Goal: Task Accomplishment & Management: Manage account settings

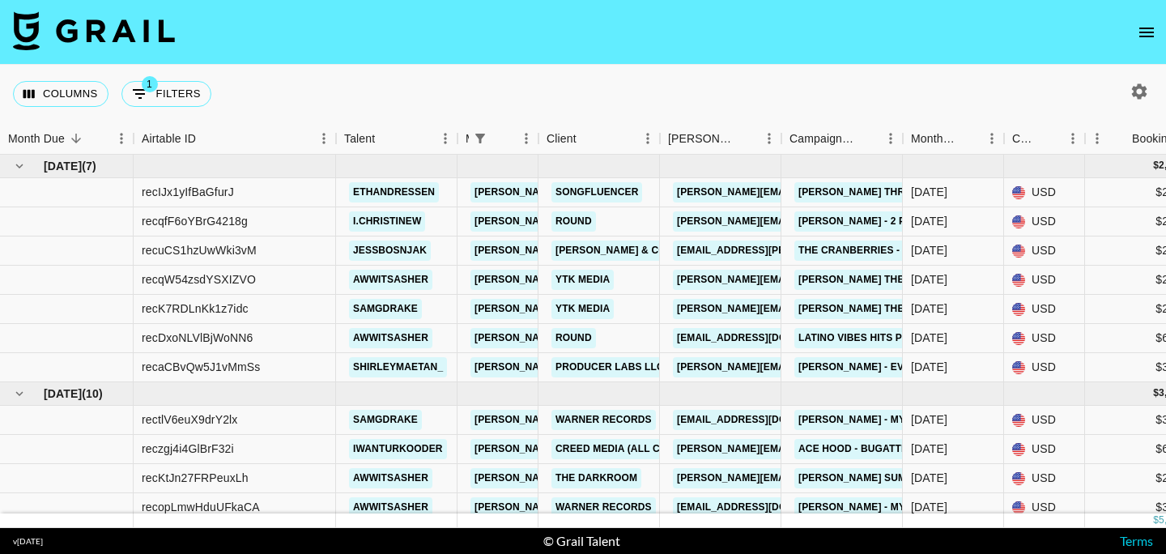
click at [1139, 32] on icon "open drawer" at bounding box center [1145, 32] width 19 height 19
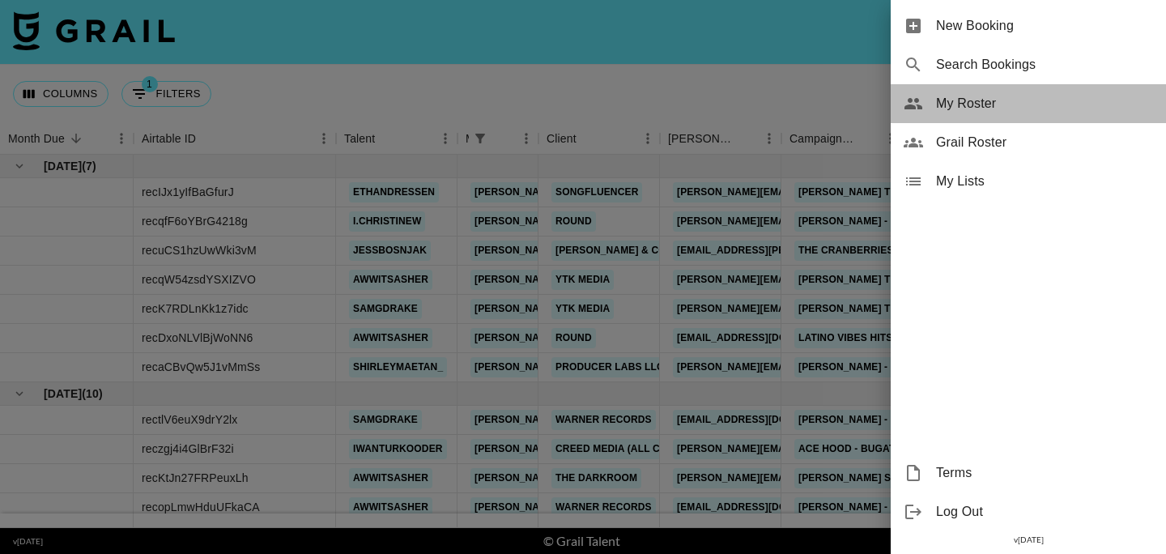
click at [946, 94] on span "My Roster" at bounding box center [1044, 103] width 217 height 19
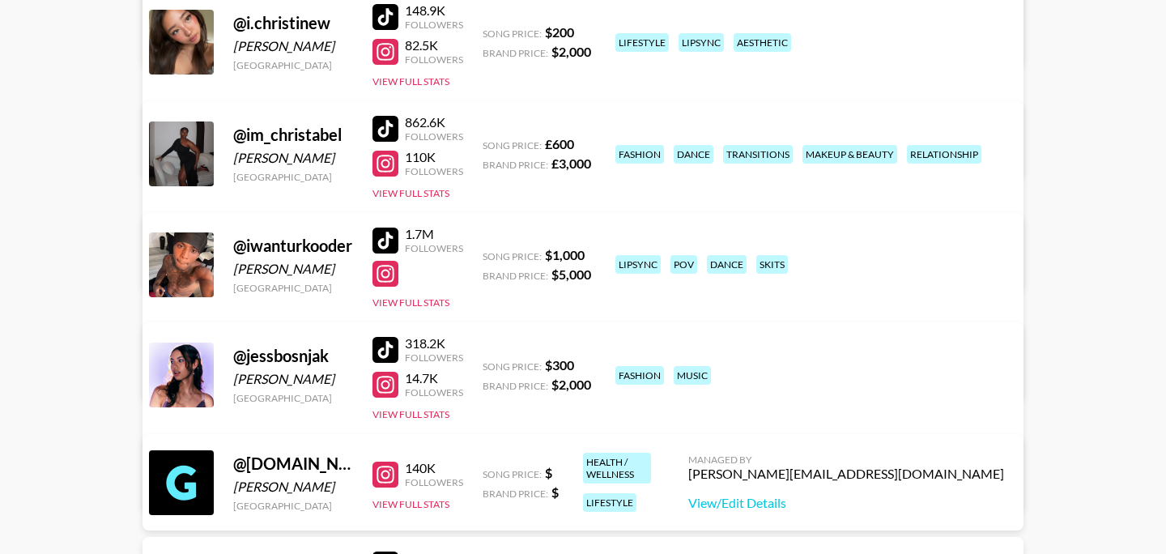
scroll to position [716, 0]
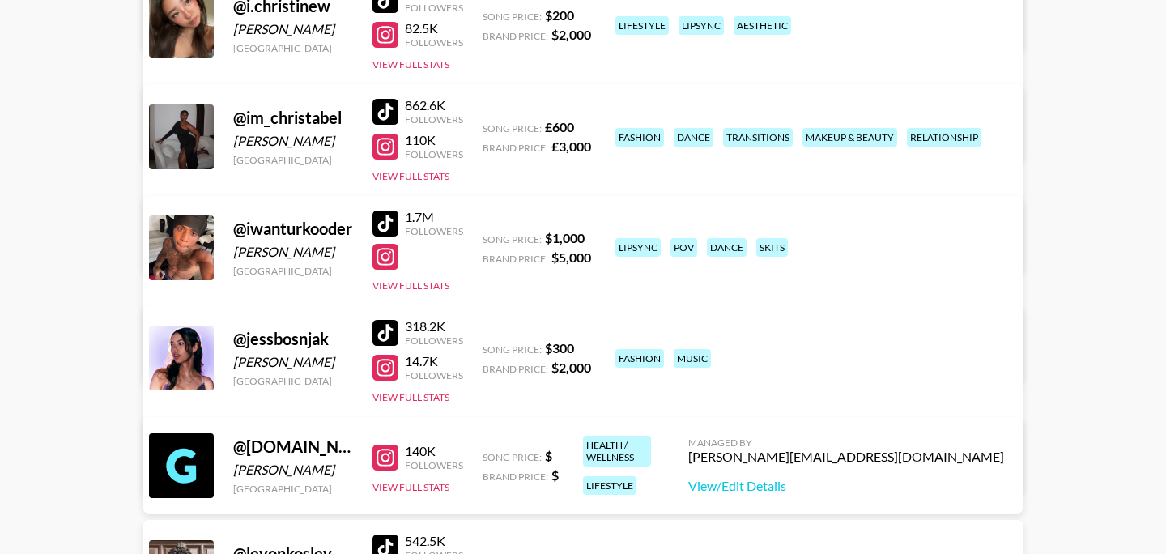
click at [390, 221] on div at bounding box center [385, 223] width 26 height 26
click at [413, 287] on button "View Full Stats" at bounding box center [410, 285] width 77 height 12
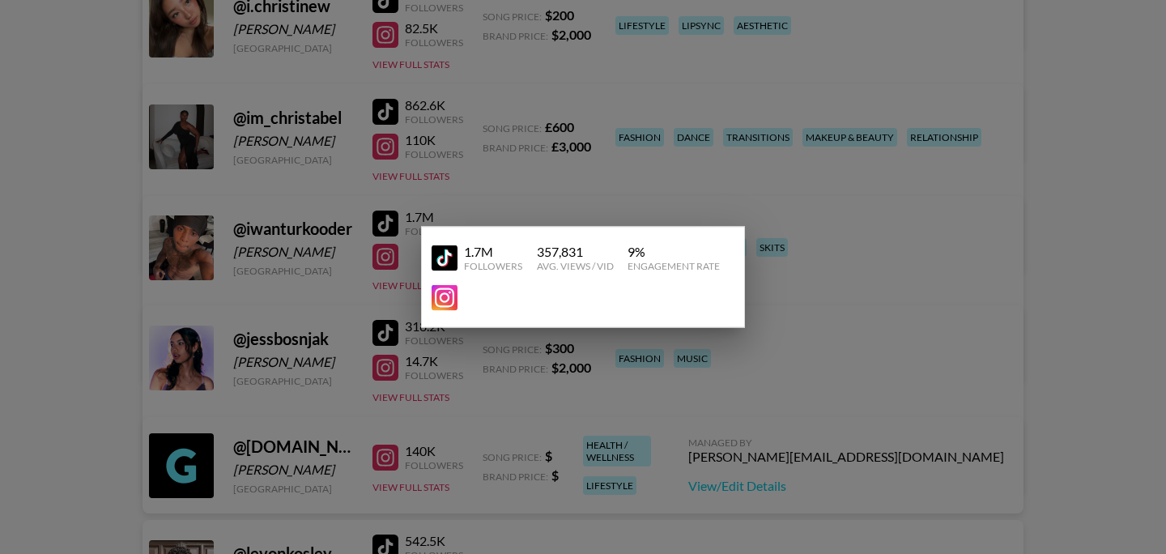
click at [1079, 255] on div at bounding box center [583, 277] width 1166 height 554
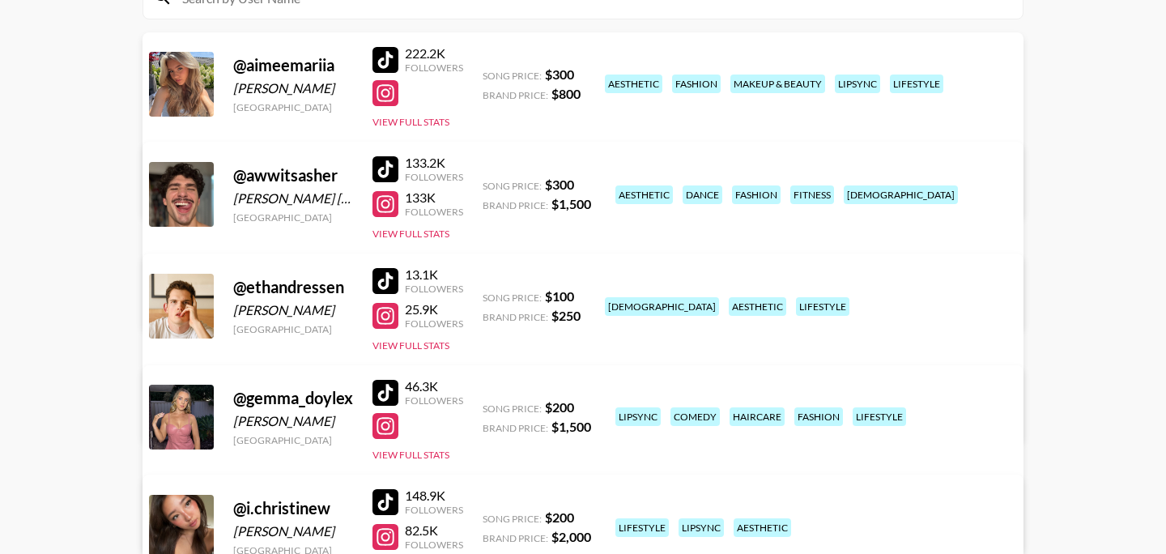
scroll to position [0, 0]
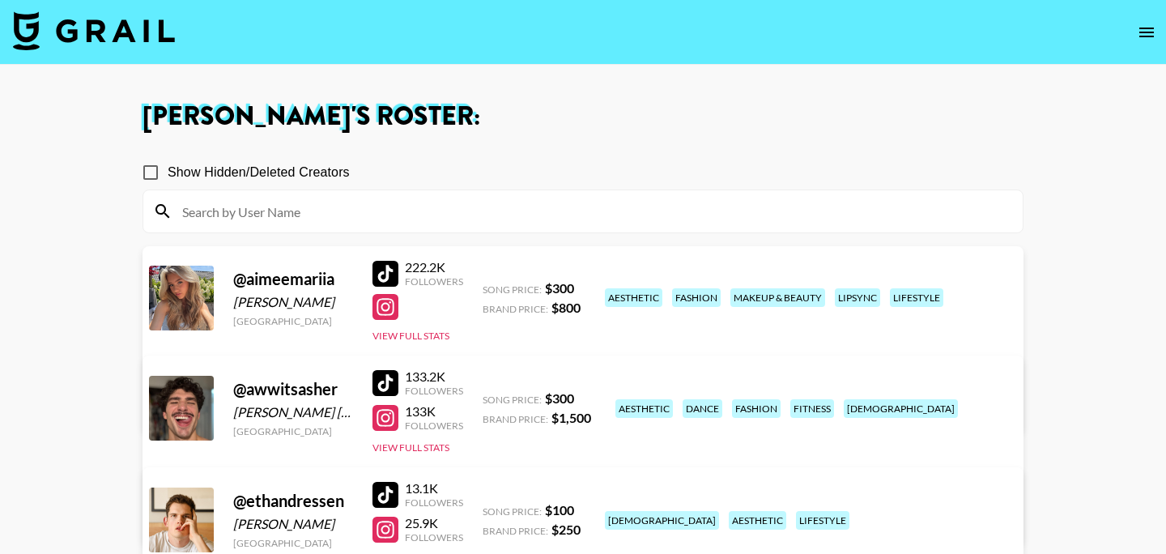
click at [106, 29] on img at bounding box center [94, 30] width 162 height 39
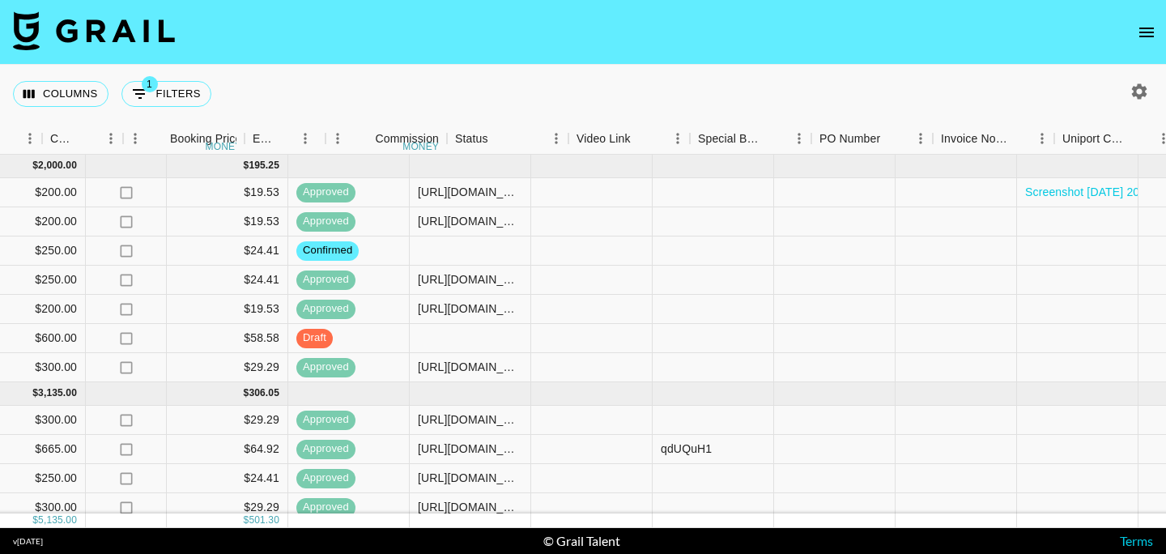
scroll to position [0, 1522]
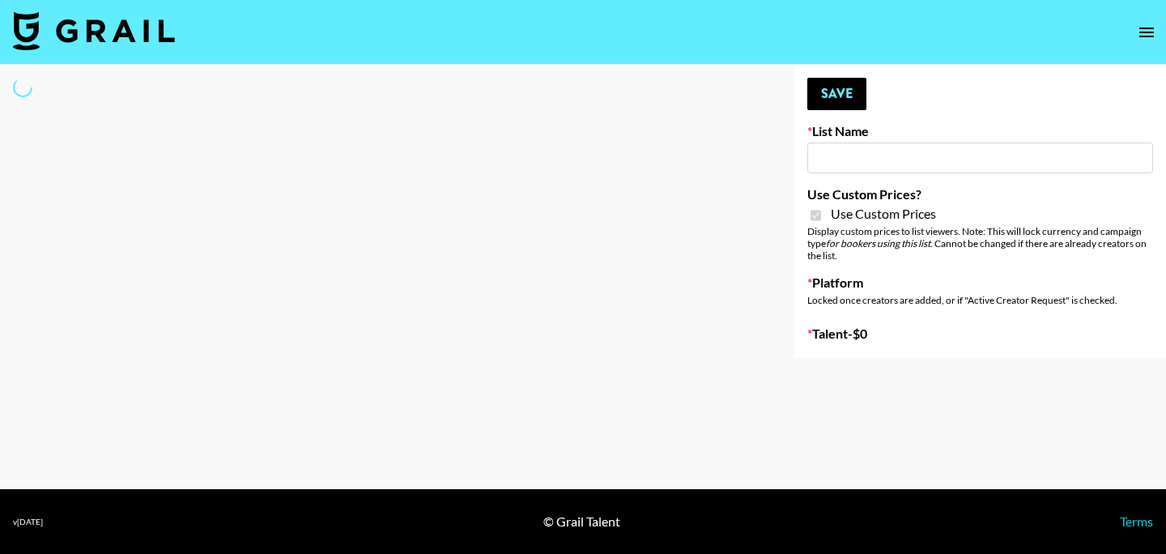
type input "Earth Cure (12th Aug)"
checkbox input "true"
select select "Brand"
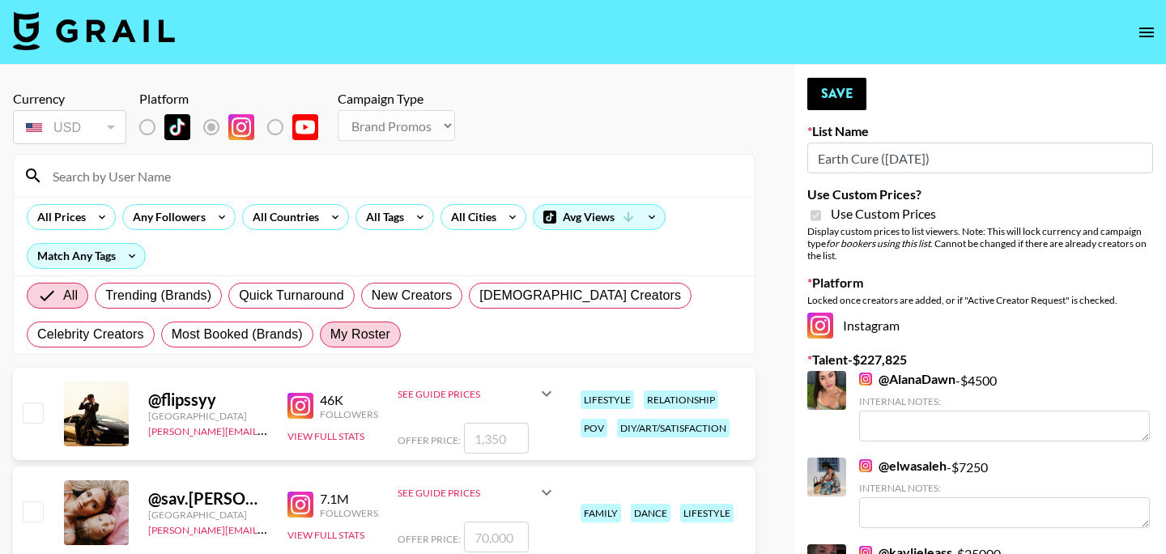
click at [380, 339] on span "My Roster" at bounding box center [360, 334] width 60 height 19
click at [330, 334] on input "My Roster" at bounding box center [330, 334] width 0 height 0
radio input "true"
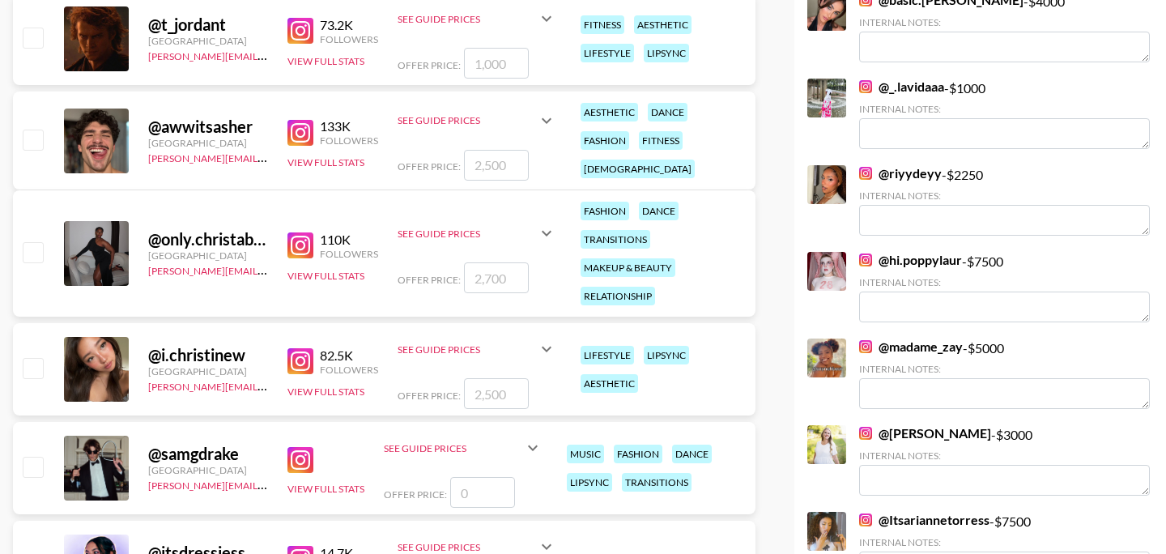
scroll to position [1093, 0]
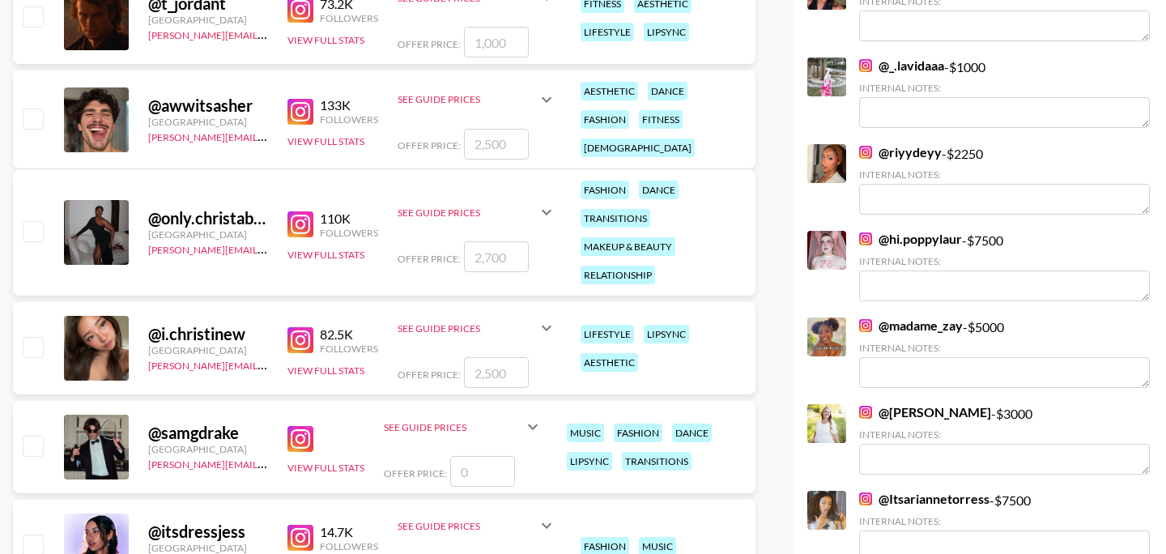
click at [29, 349] on input "checkbox" at bounding box center [32, 346] width 19 height 19
checkbox input "true"
type input "2500"
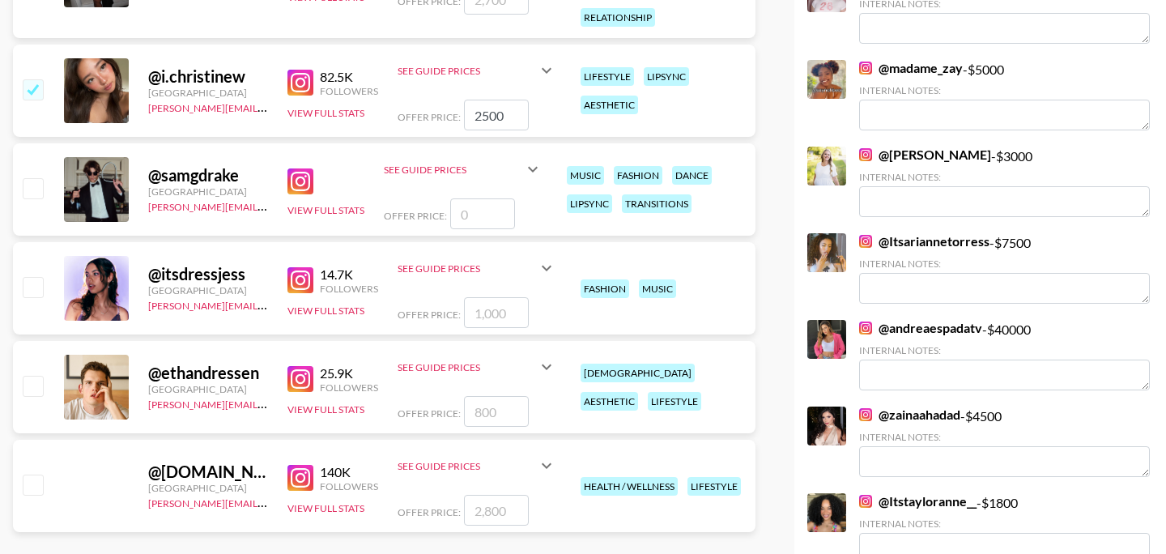
scroll to position [1352, 0]
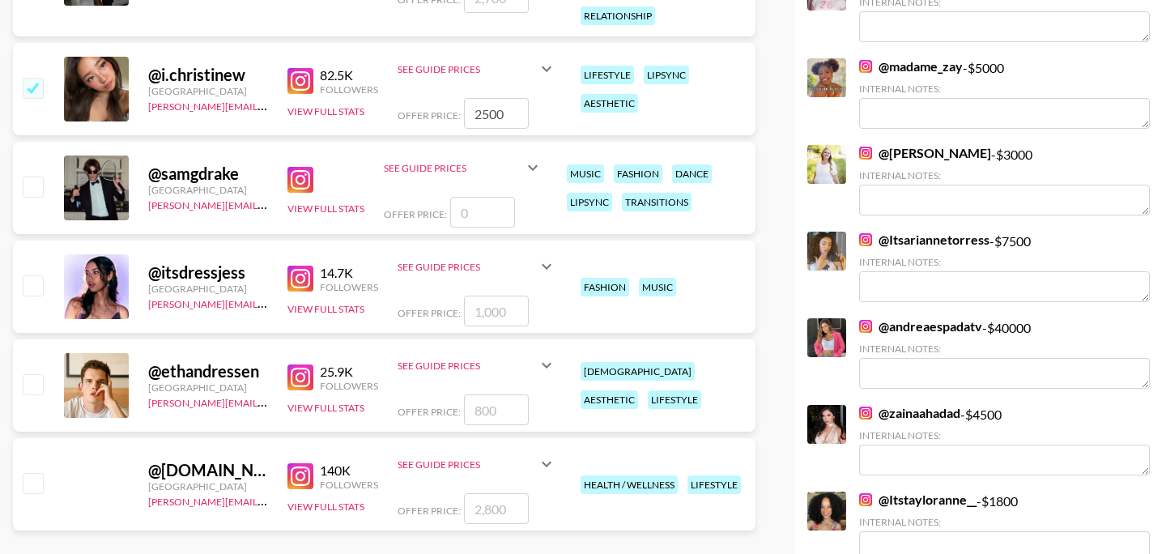
click at [28, 282] on input "checkbox" at bounding box center [32, 284] width 19 height 19
checkbox input "true"
type input "1000"
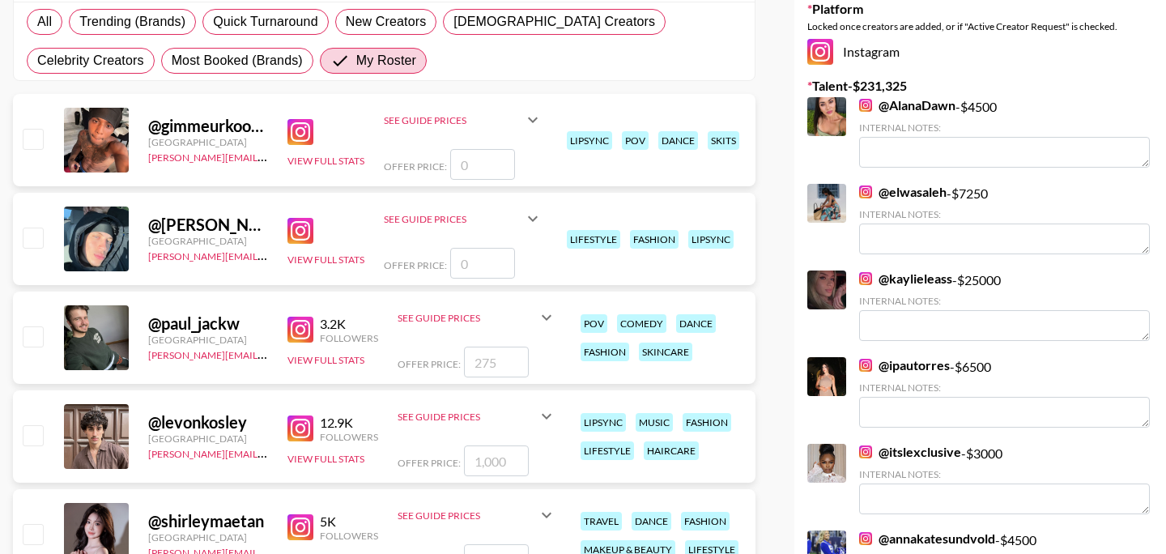
scroll to position [0, 0]
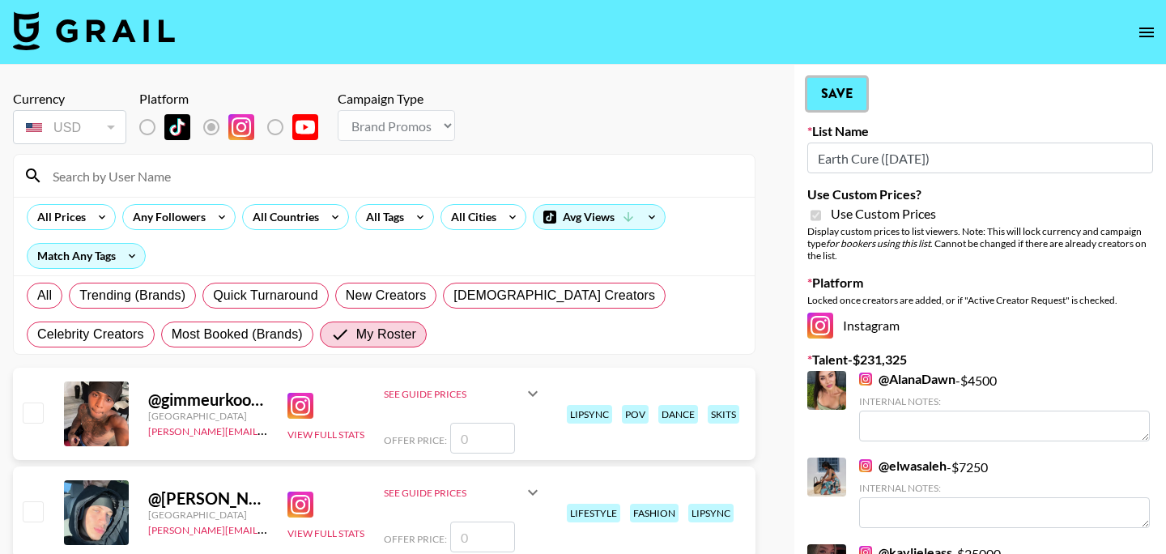
click at [826, 89] on button "Save" at bounding box center [836, 94] width 59 height 32
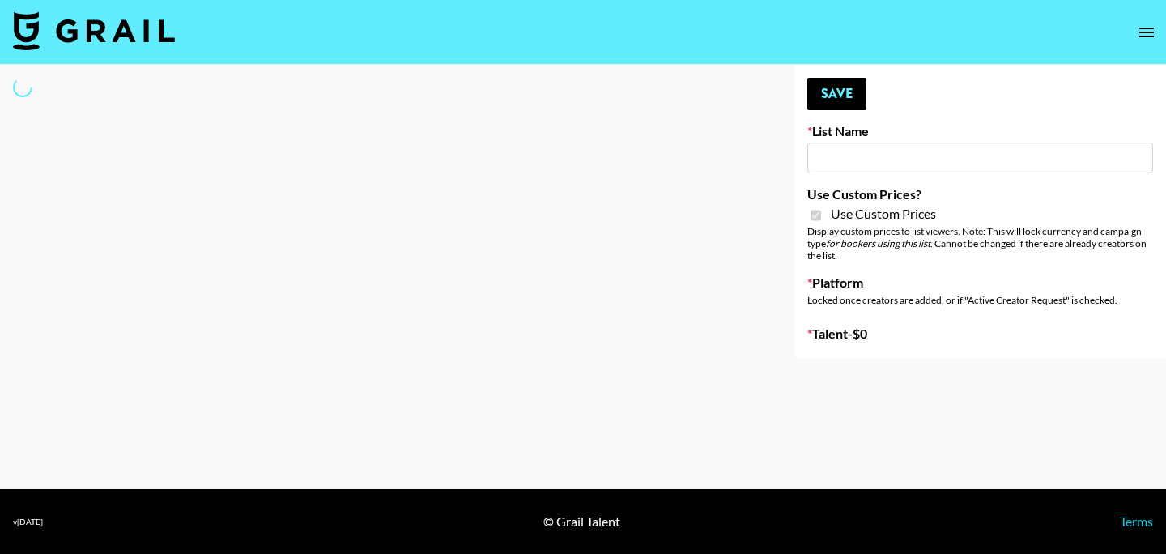
type input "Yap Freely x MICRO CREATORS"
checkbox input "true"
select select "Brand"
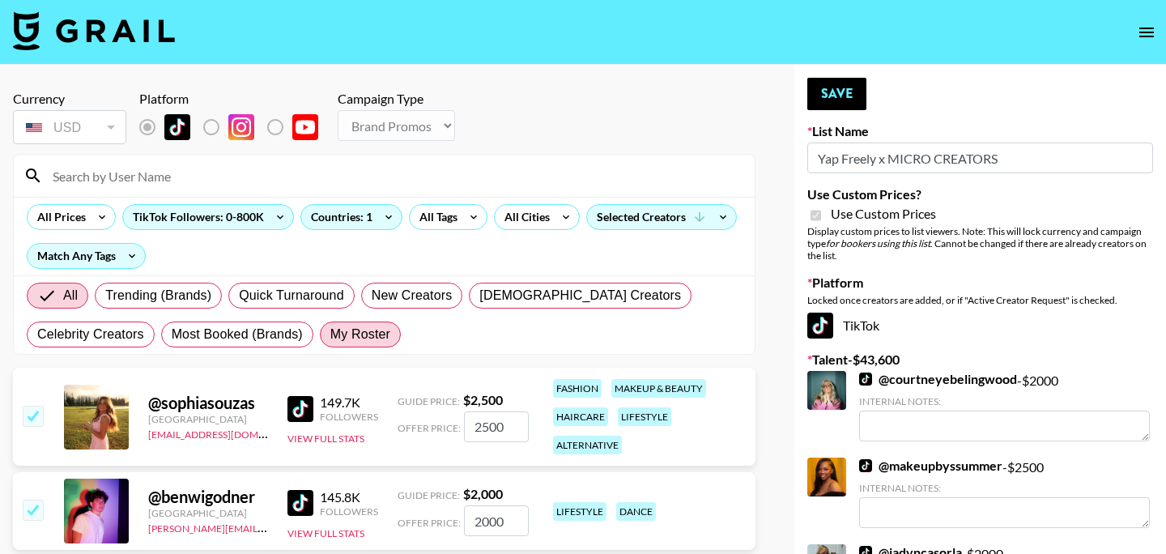
click at [356, 338] on span "My Roster" at bounding box center [360, 334] width 60 height 19
click at [330, 334] on input "My Roster" at bounding box center [330, 334] width 0 height 0
radio input "true"
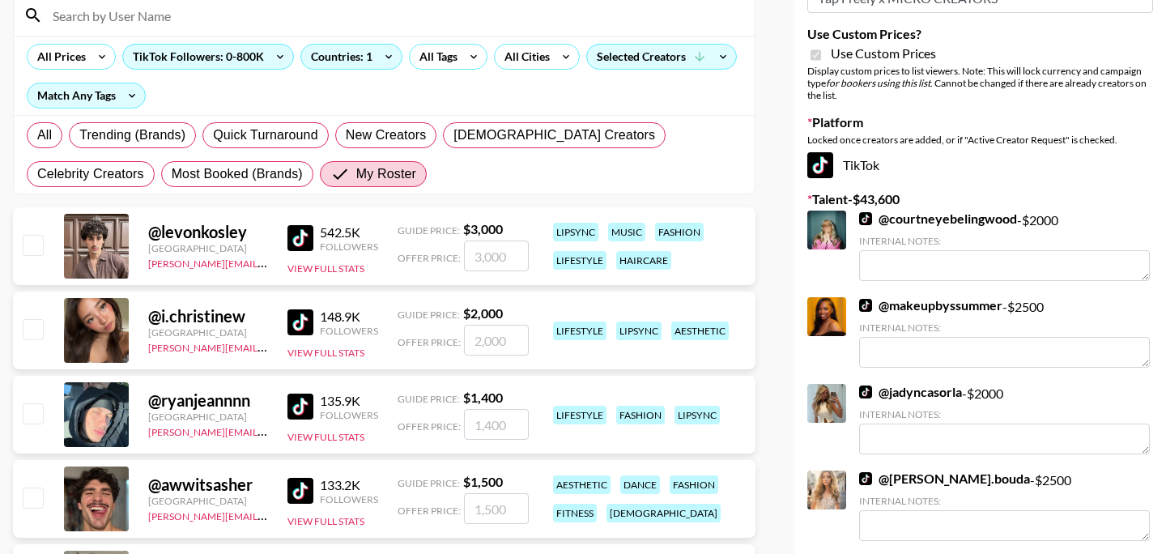
scroll to position [164, 0]
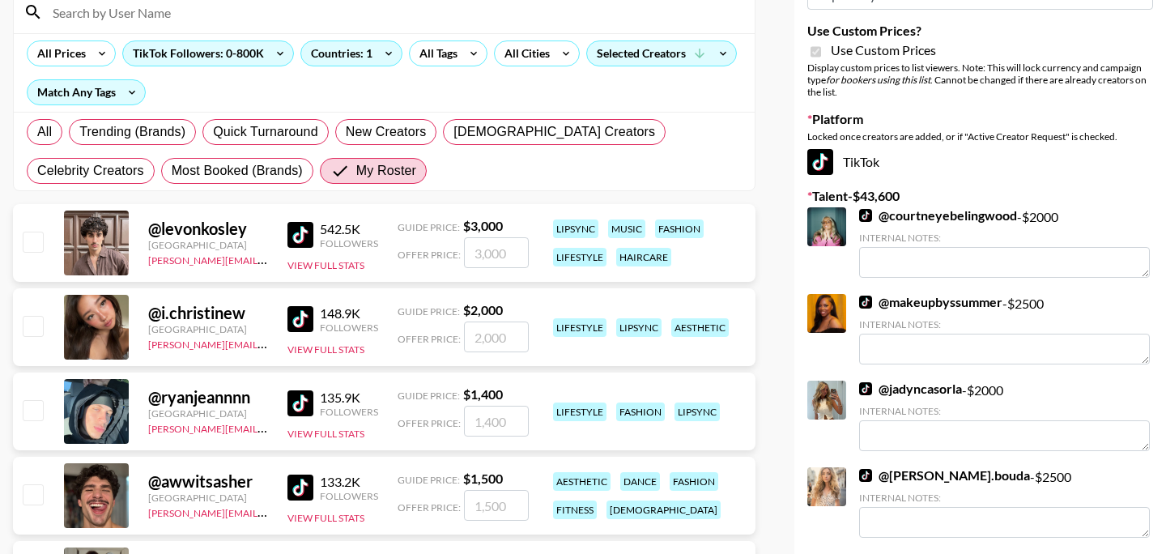
click at [30, 319] on input "checkbox" at bounding box center [32, 325] width 19 height 19
checkbox input "true"
type input "2000"
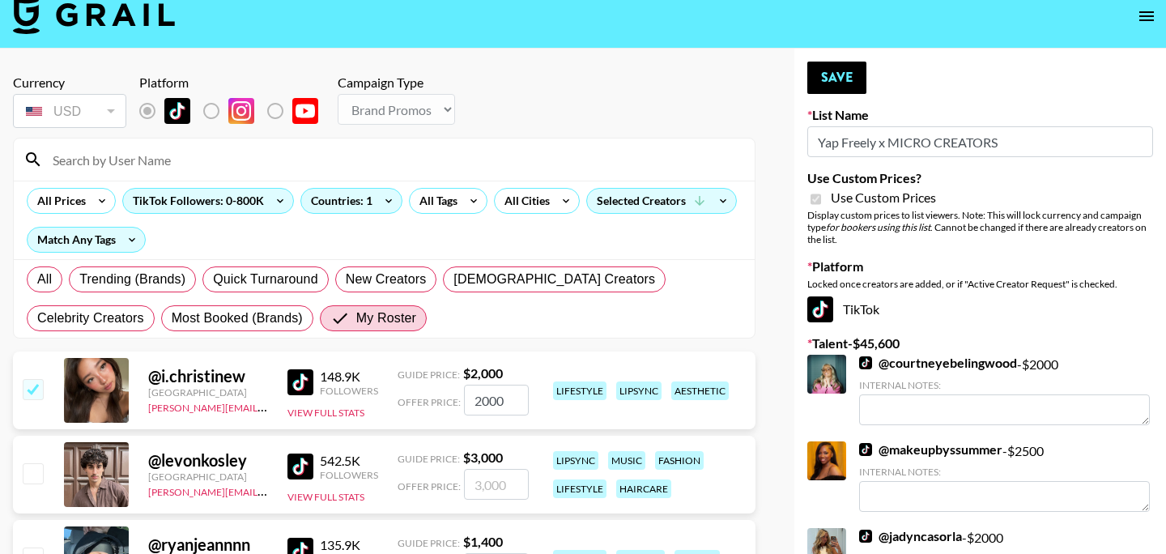
scroll to position [0, 0]
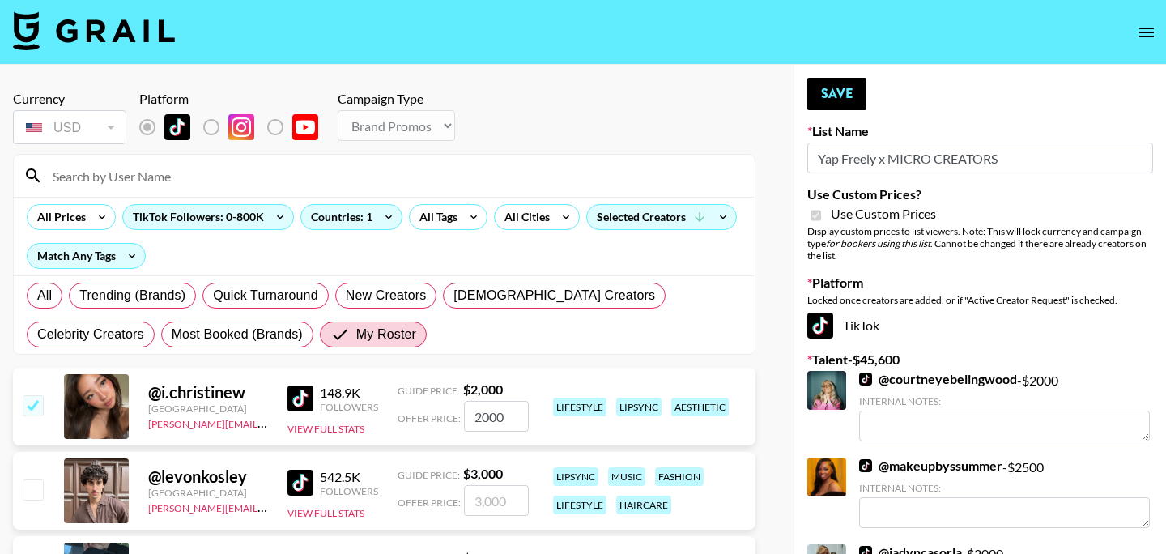
click at [829, 91] on button "Save" at bounding box center [836, 94] width 59 height 32
radio input "true"
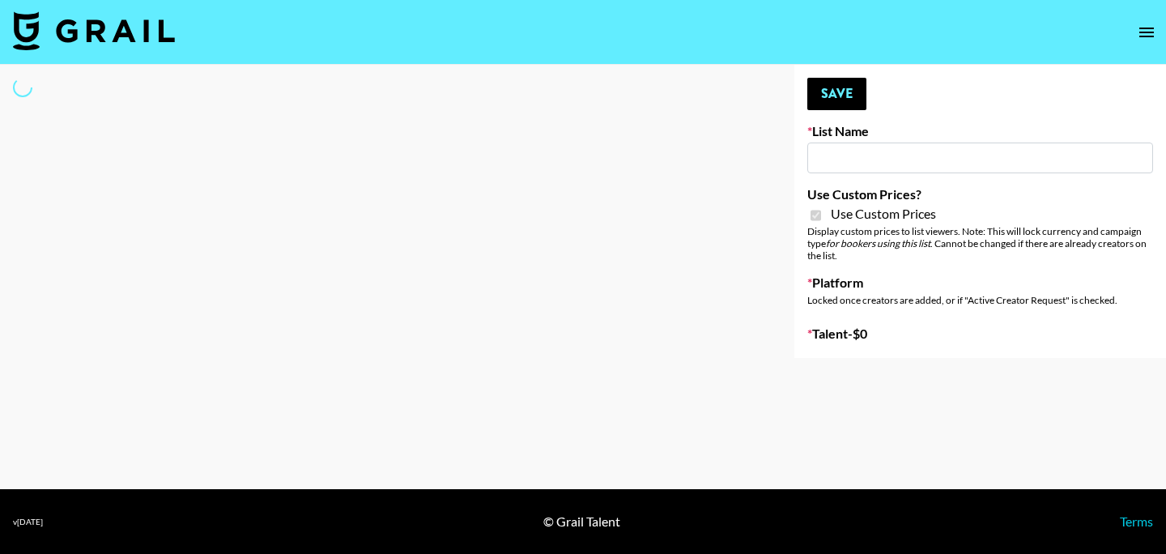
type input "Question AI"
checkbox input "true"
select select "Brand"
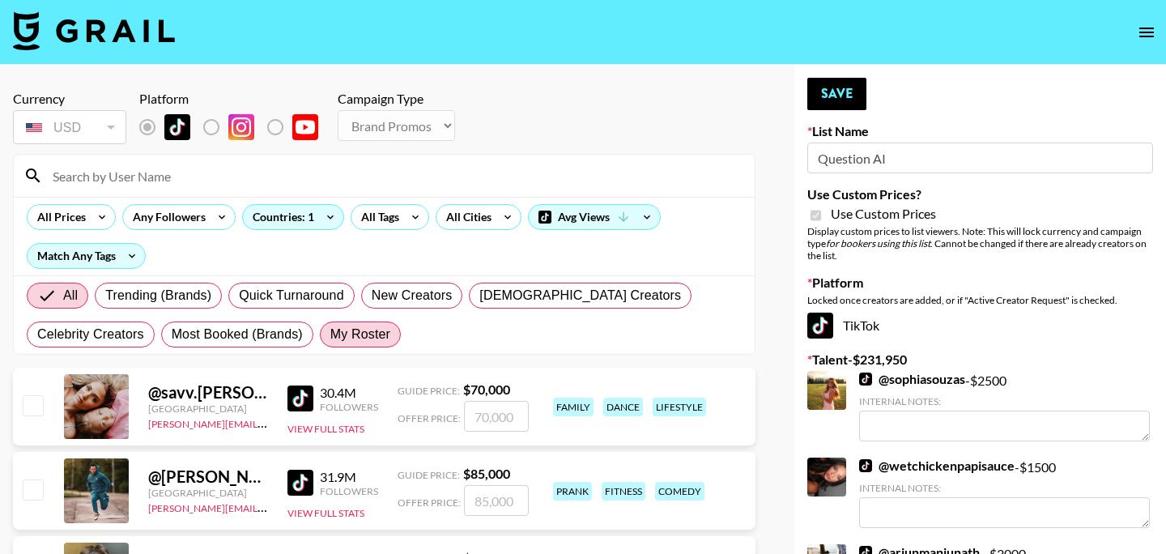
click at [372, 331] on span "My Roster" at bounding box center [360, 334] width 60 height 19
click at [330, 334] on input "My Roster" at bounding box center [330, 334] width 0 height 0
radio input "true"
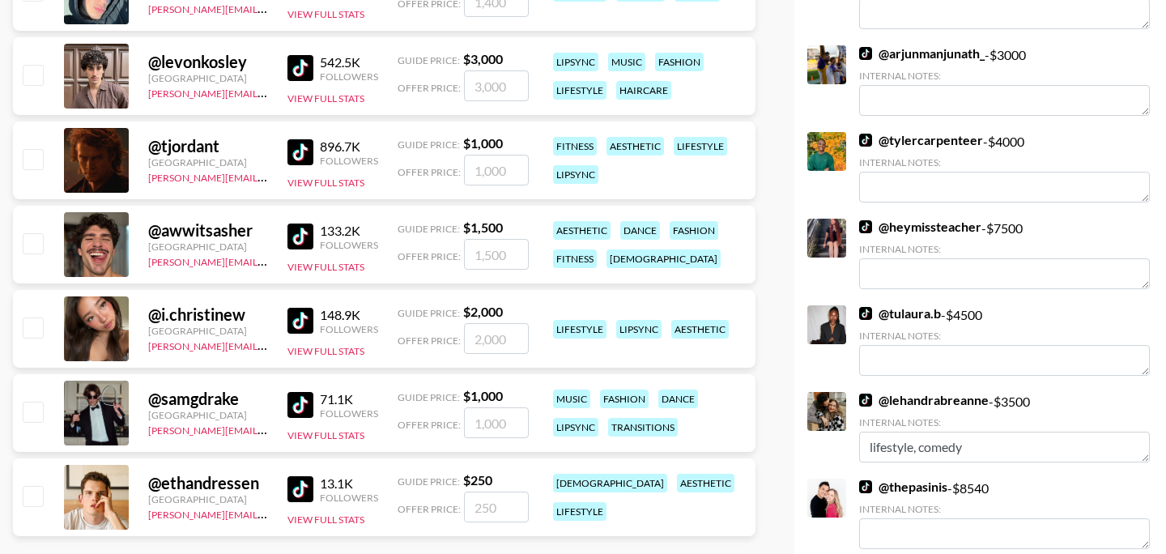
scroll to position [518, 0]
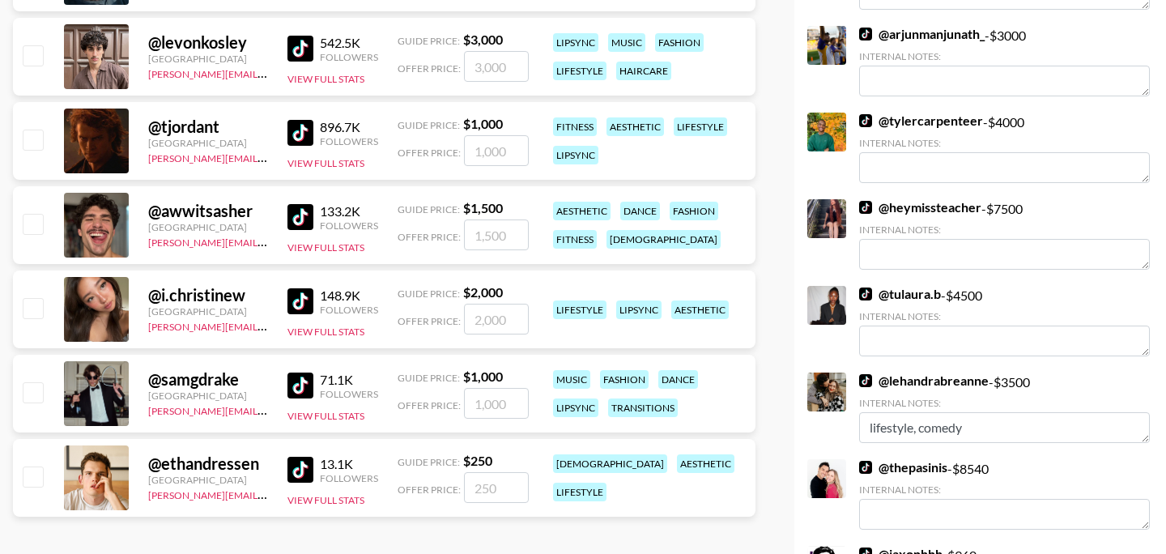
click at [27, 313] on input "checkbox" at bounding box center [32, 307] width 19 height 19
checkbox input "true"
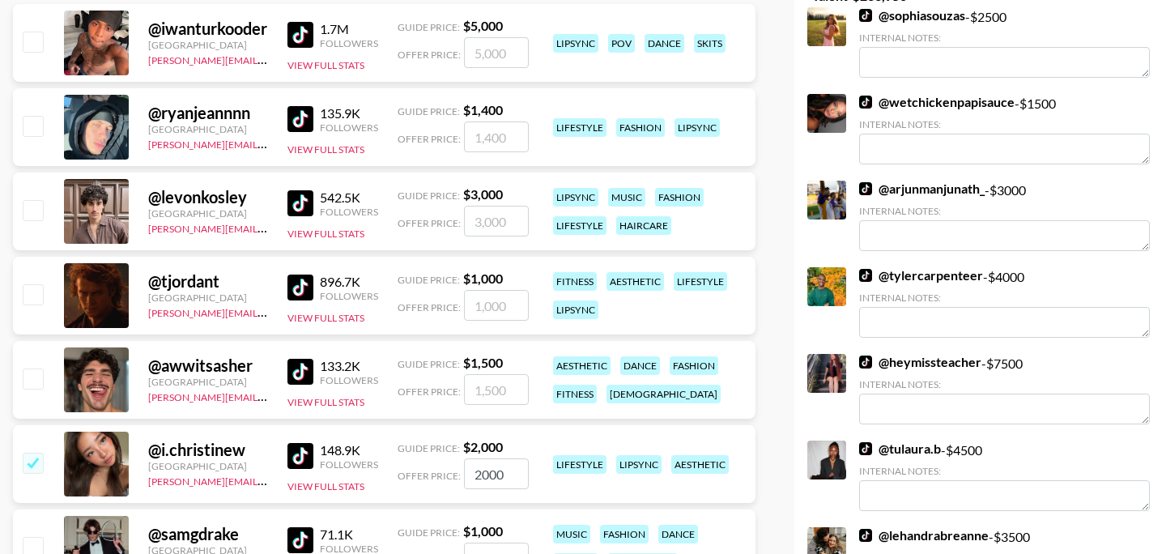
scroll to position [366, 0]
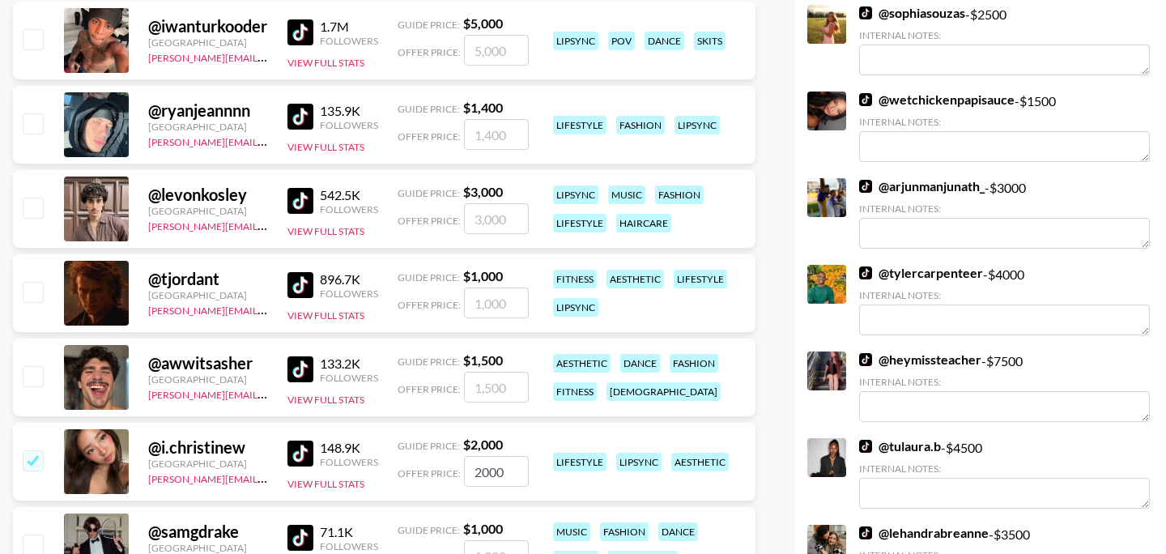
click at [504, 474] on input "2000" at bounding box center [496, 471] width 65 height 31
type input "2"
checkbox input "false"
checkbox input "true"
type input "1300"
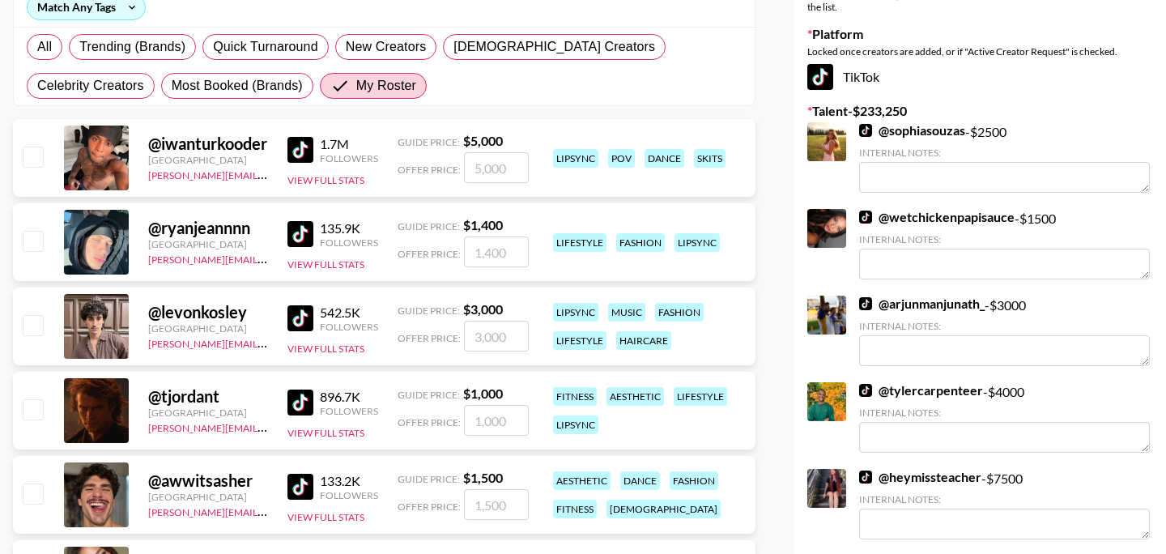
scroll to position [0, 0]
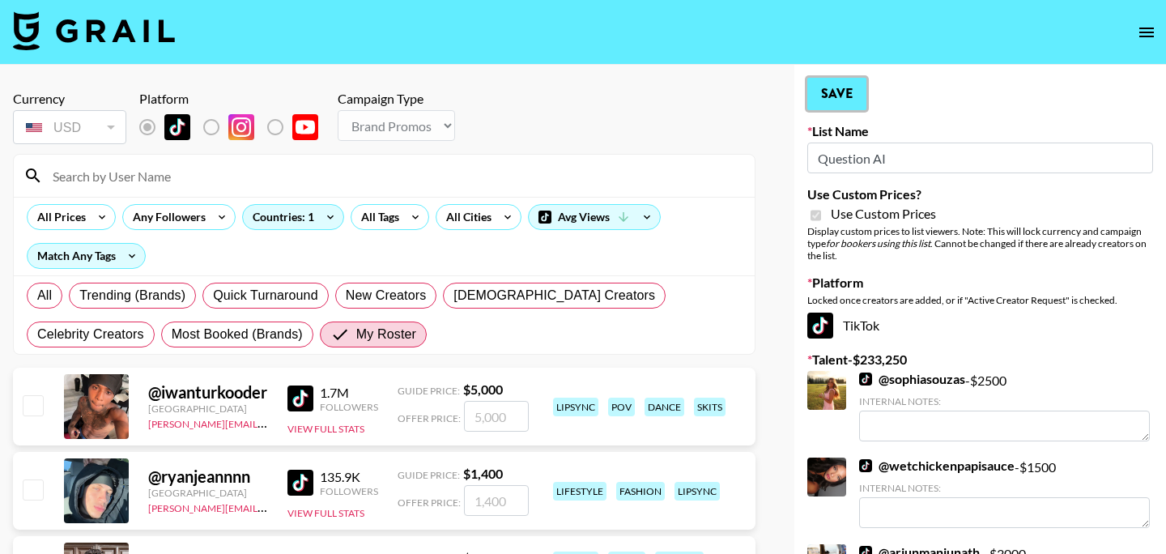
click at [848, 96] on button "Save" at bounding box center [836, 94] width 59 height 32
radio input "true"
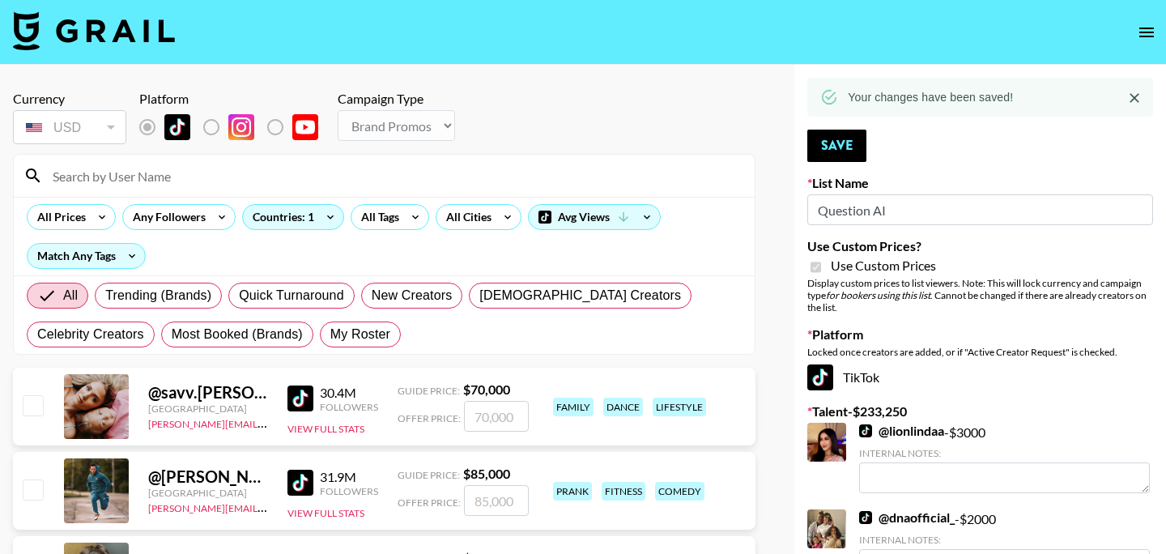
scroll to position [1453, 0]
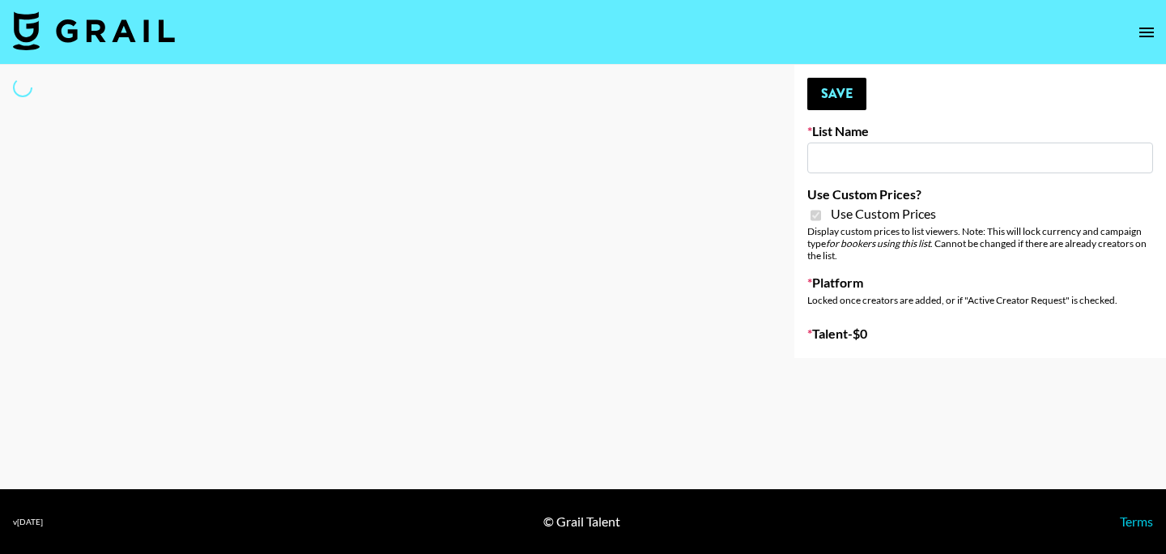
type input "iScanner ([DATE])"
checkbox input "true"
select select "Brand"
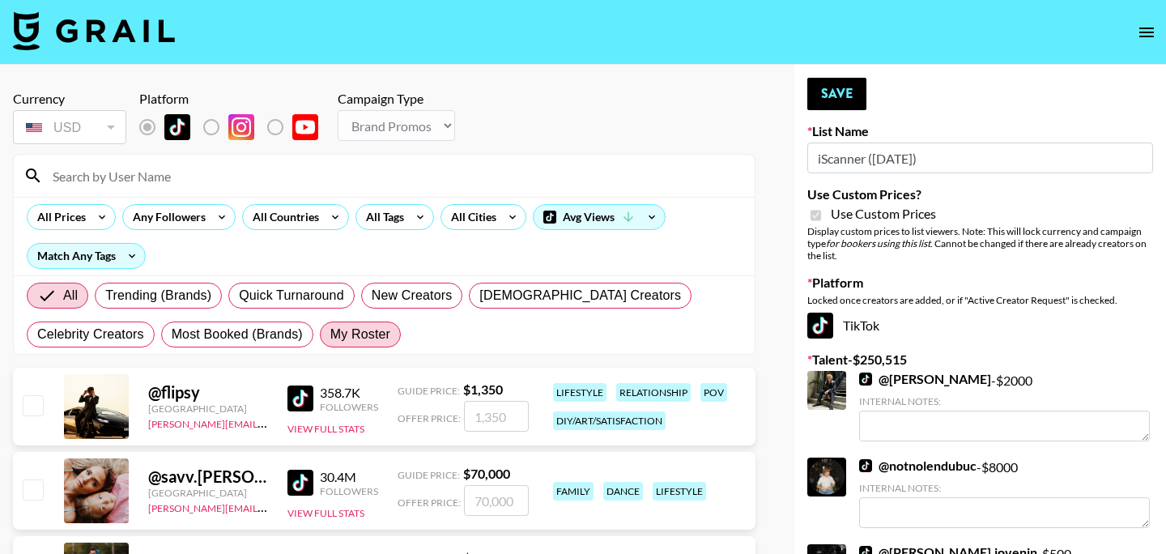
click at [367, 333] on span "My Roster" at bounding box center [360, 334] width 60 height 19
click at [330, 334] on input "My Roster" at bounding box center [330, 334] width 0 height 0
radio input "true"
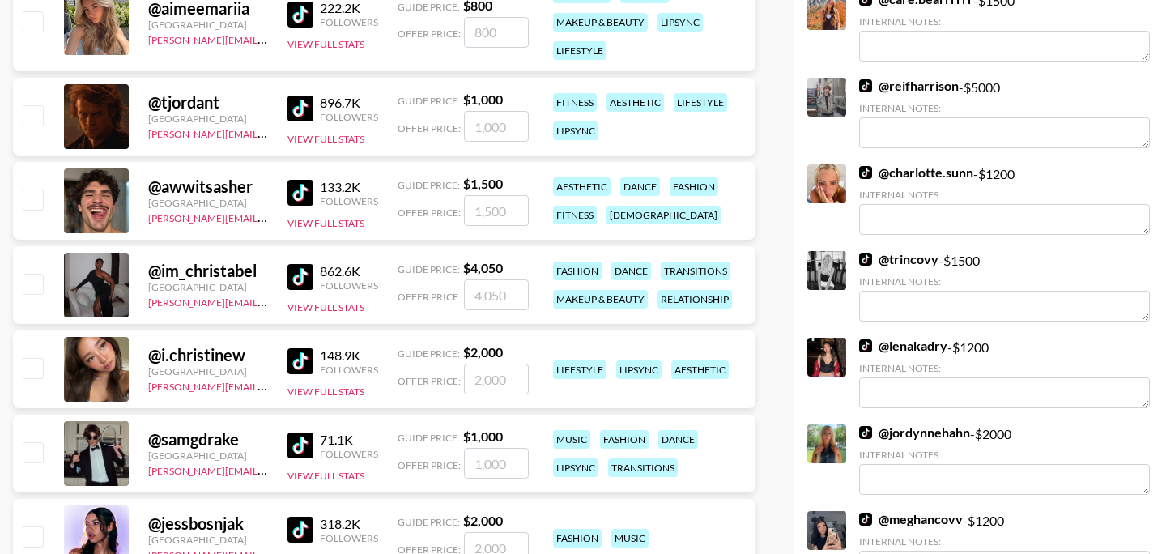
scroll to position [911, 0]
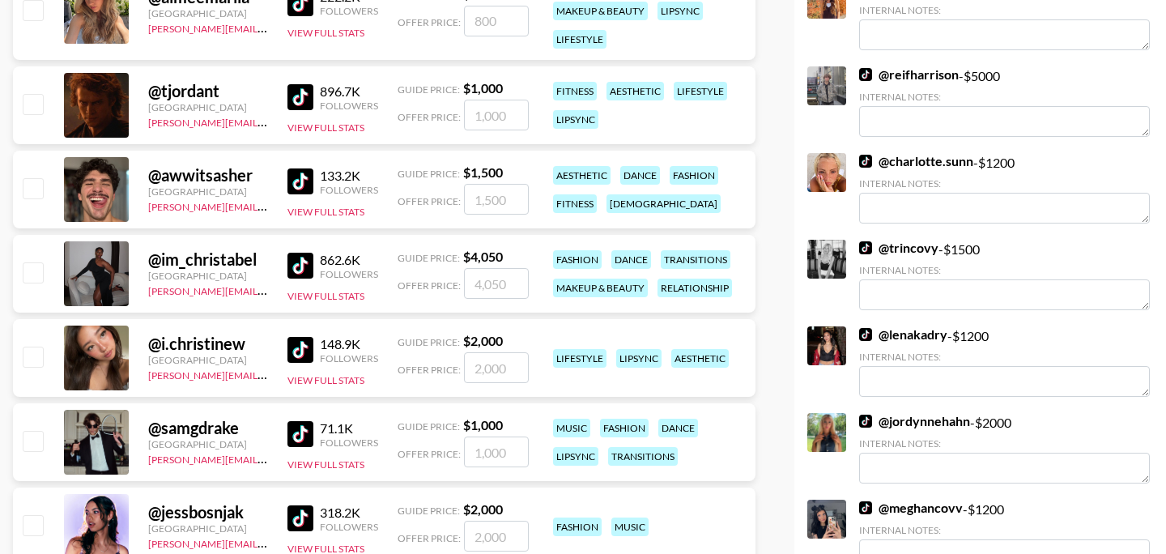
click at [28, 359] on input "checkbox" at bounding box center [32, 355] width 19 height 19
checkbox input "true"
type input "2000"
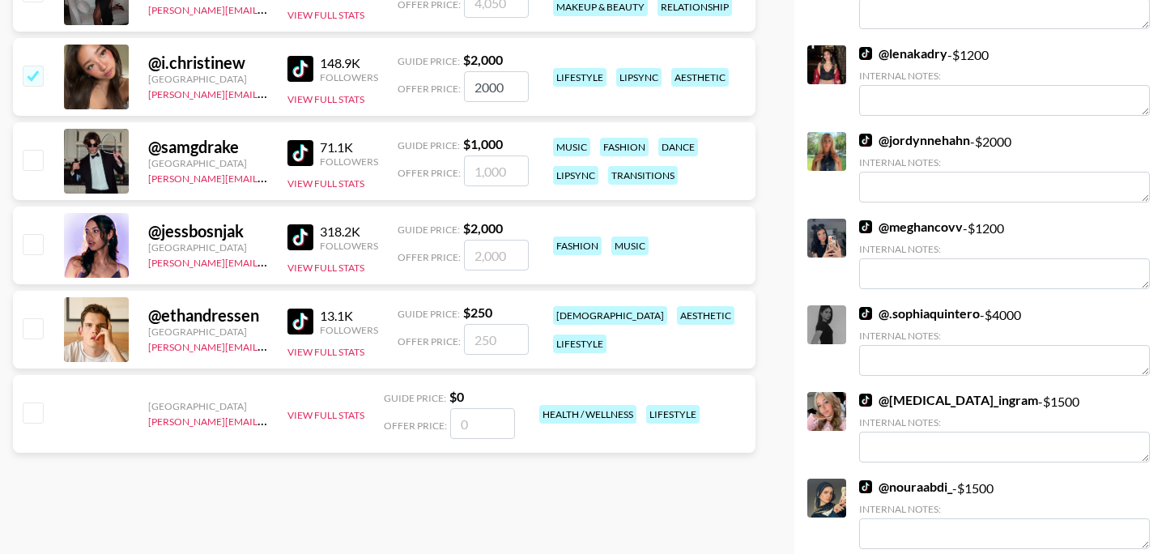
scroll to position [1197, 0]
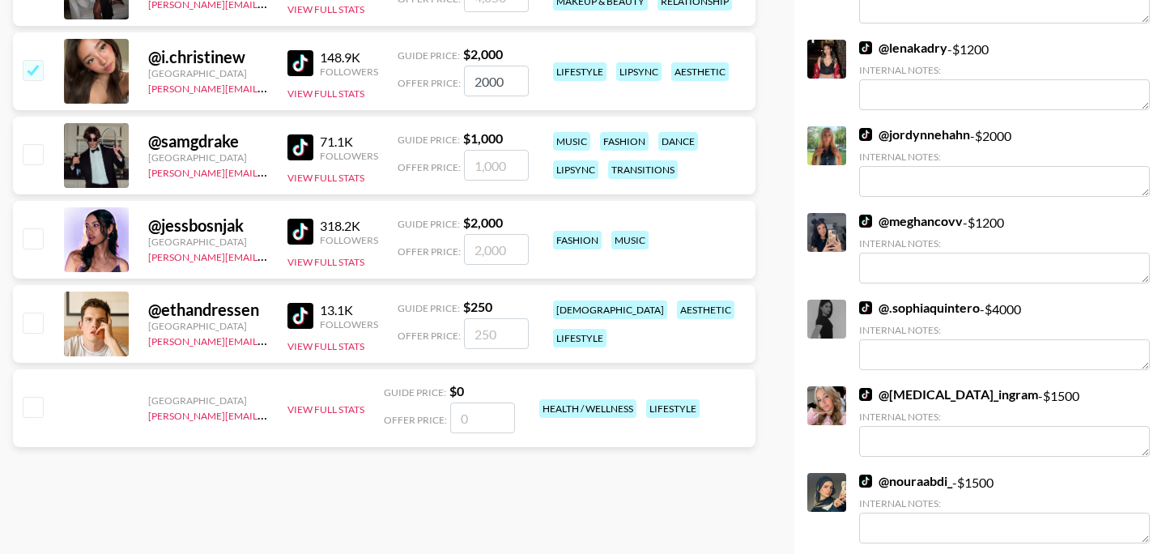
click at [29, 241] on input "checkbox" at bounding box center [32, 237] width 19 height 19
checkbox input "true"
type input "2000"
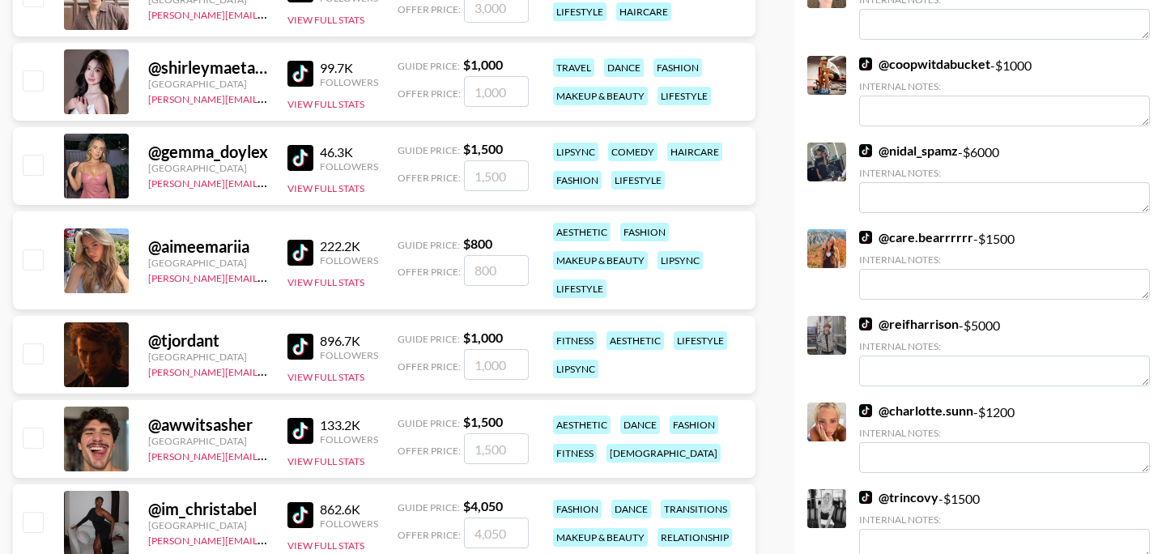
scroll to position [0, 0]
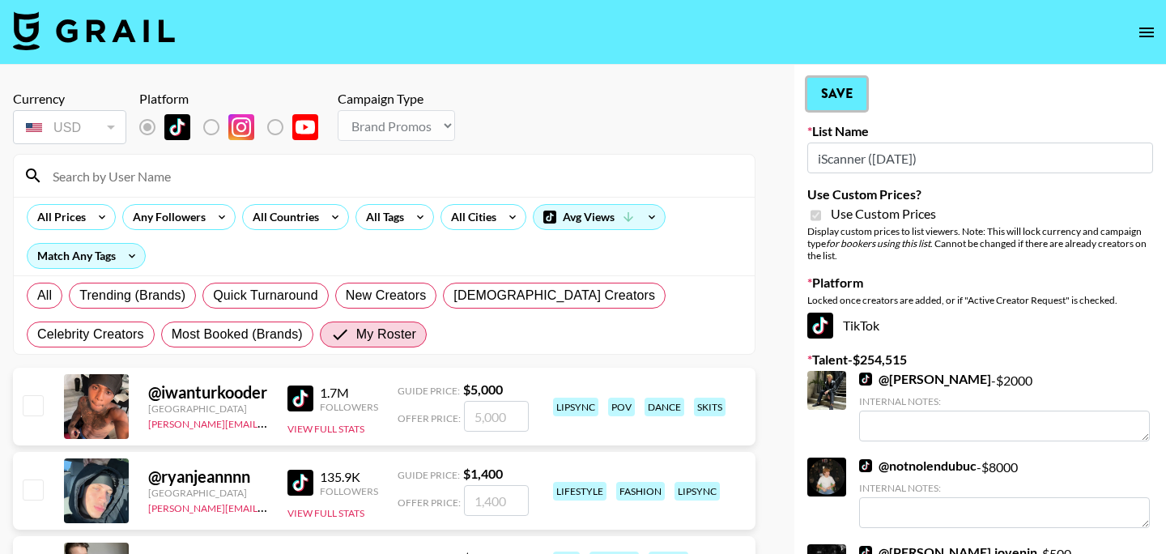
click at [844, 101] on button "Save" at bounding box center [836, 94] width 59 height 32
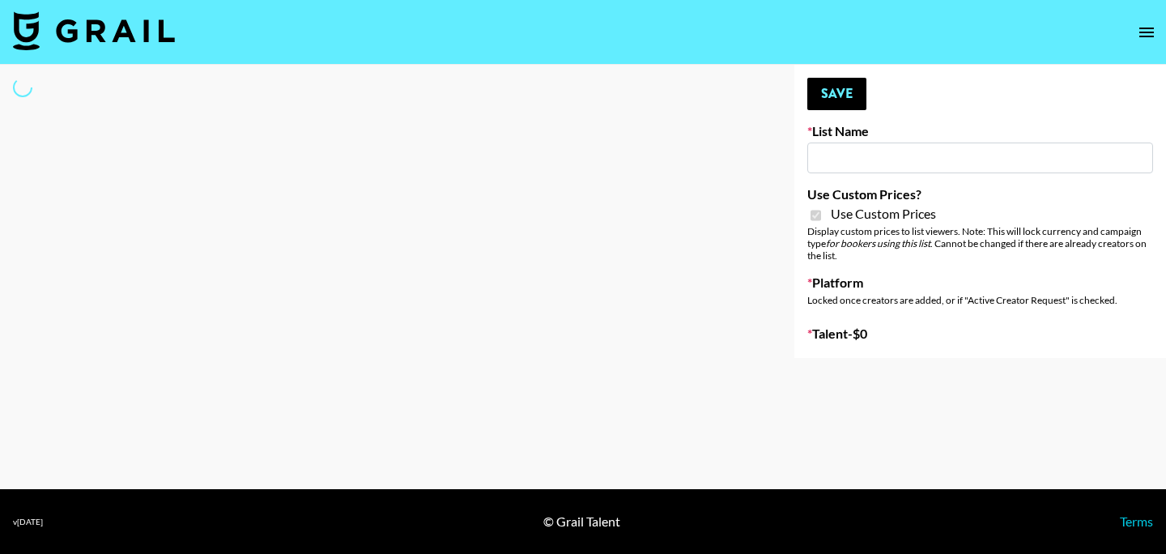
type input "Some By Mi ([DATE])"
checkbox input "true"
select select "Brand"
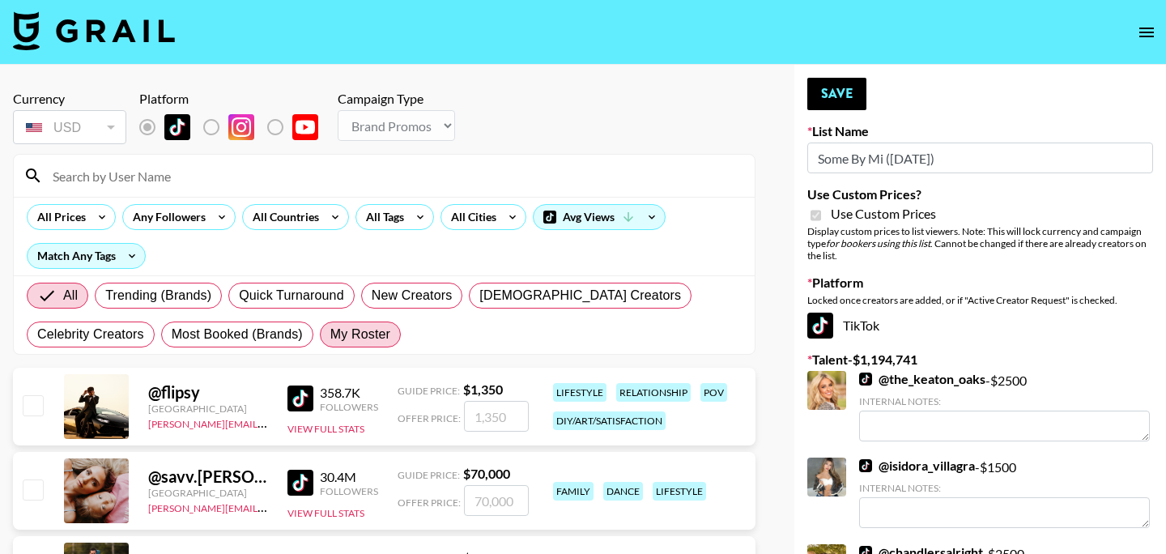
click at [355, 339] on span "My Roster" at bounding box center [360, 334] width 60 height 19
click at [330, 334] on input "My Roster" at bounding box center [330, 334] width 0 height 0
radio input "true"
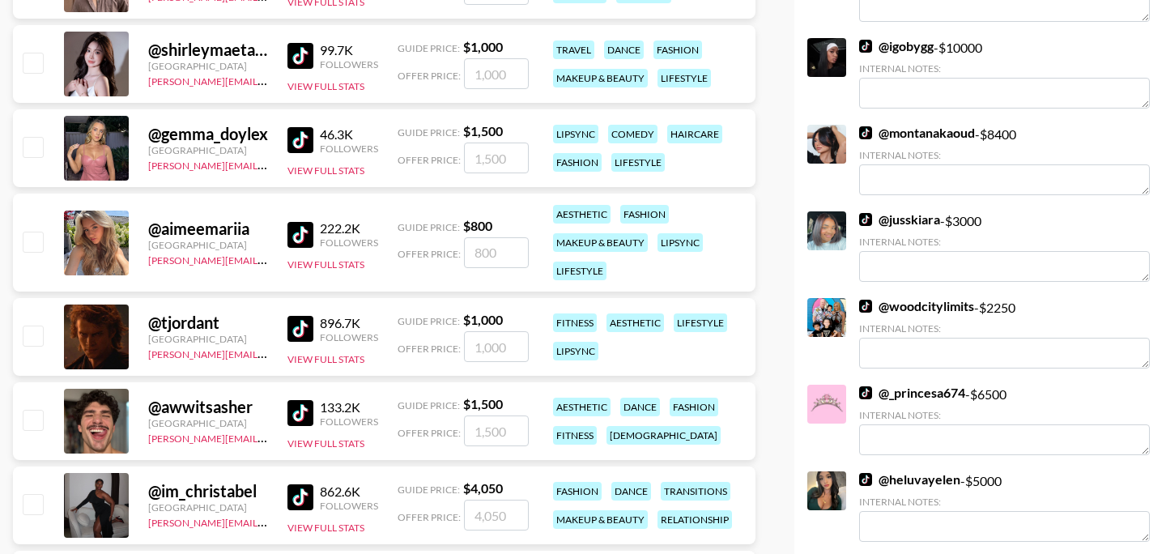
scroll to position [767, 0]
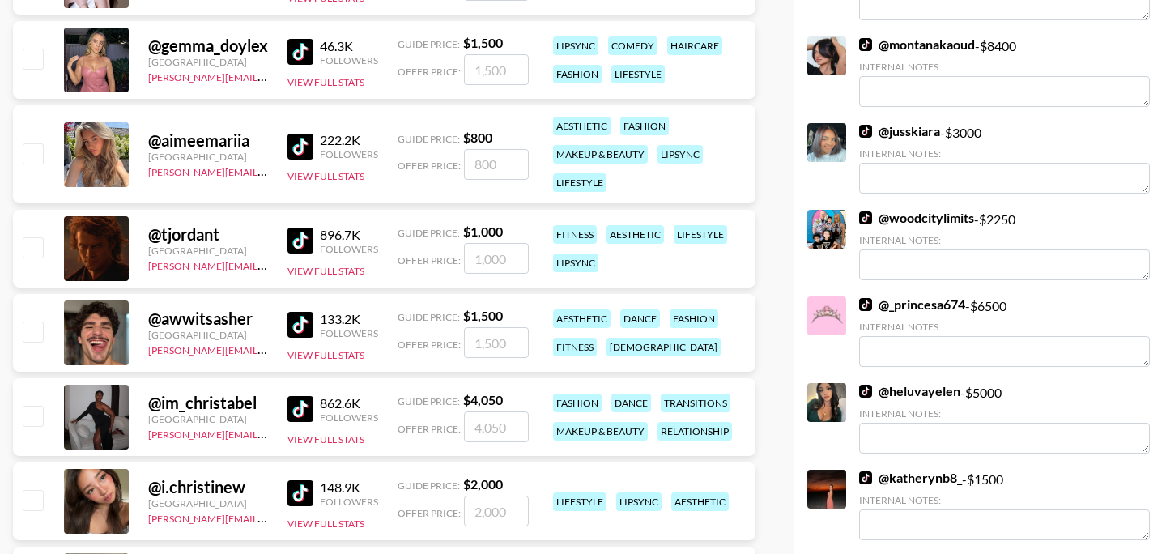
click at [39, 335] on input "checkbox" at bounding box center [32, 330] width 19 height 19
checkbox input "true"
type input "1500"
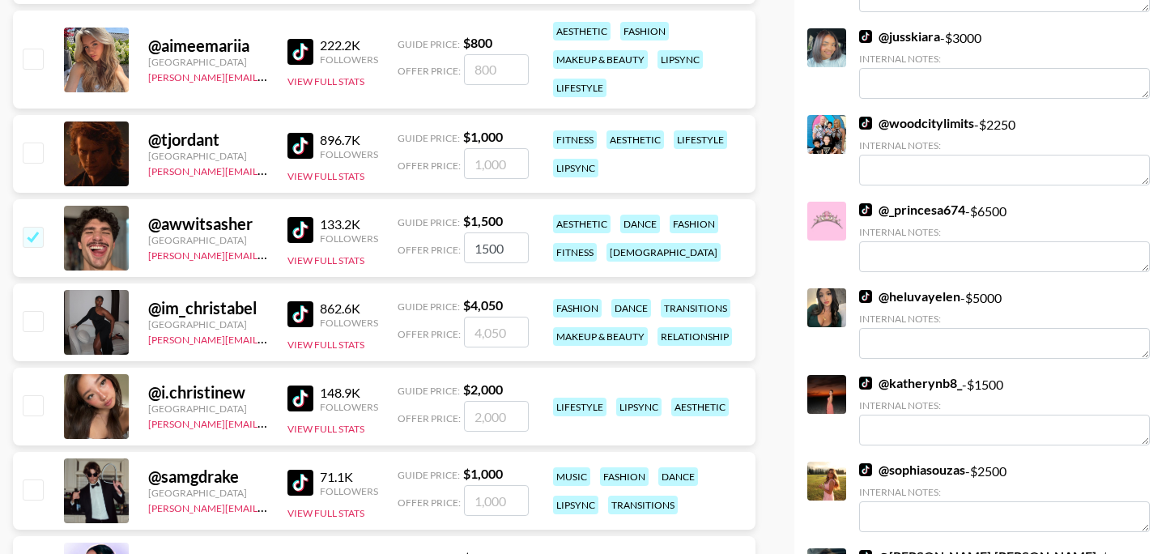
click at [32, 406] on input "checkbox" at bounding box center [32, 404] width 19 height 19
checkbox input "true"
type input "2000"
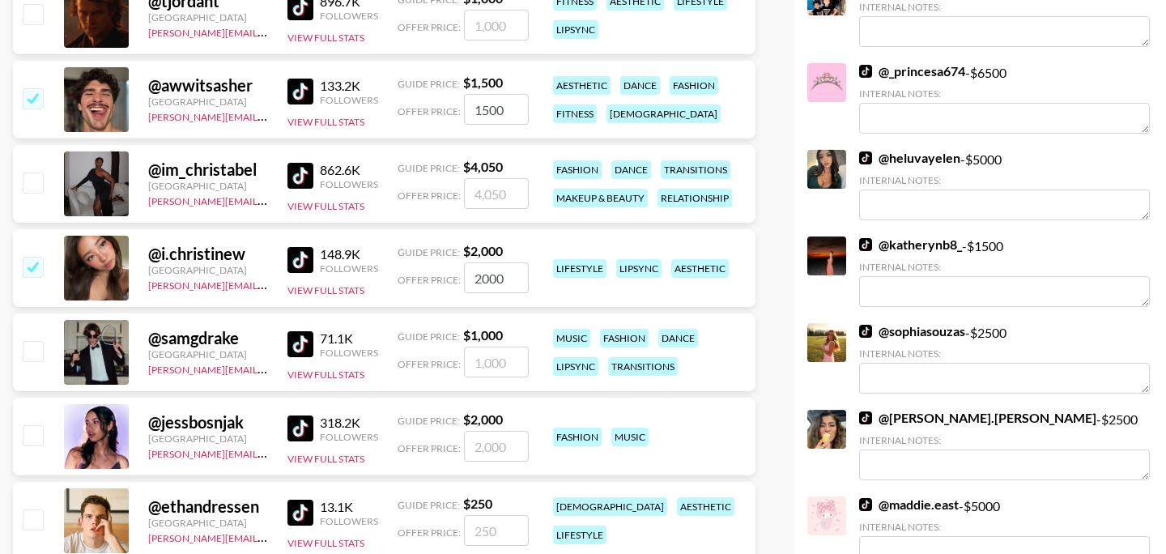
scroll to position [1022, 0]
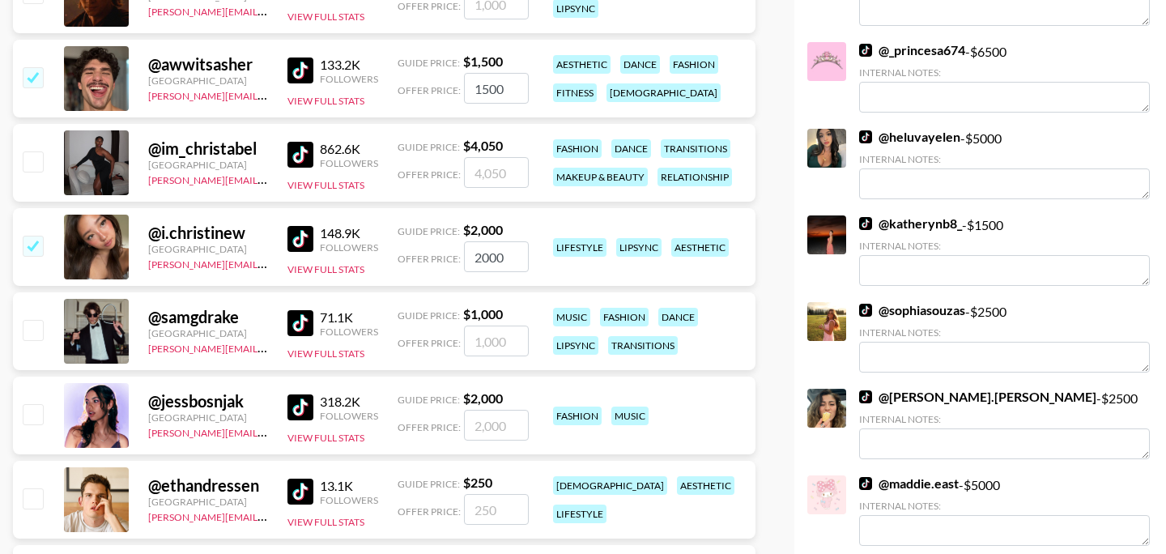
click at [31, 504] on input "checkbox" at bounding box center [32, 497] width 19 height 19
checkbox input "true"
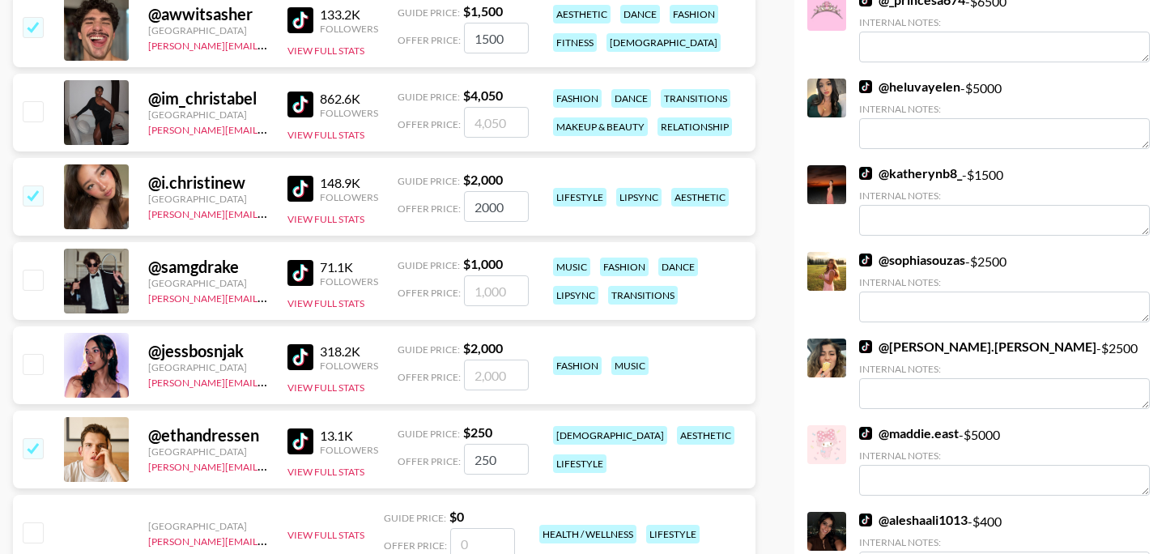
scroll to position [1094, 0]
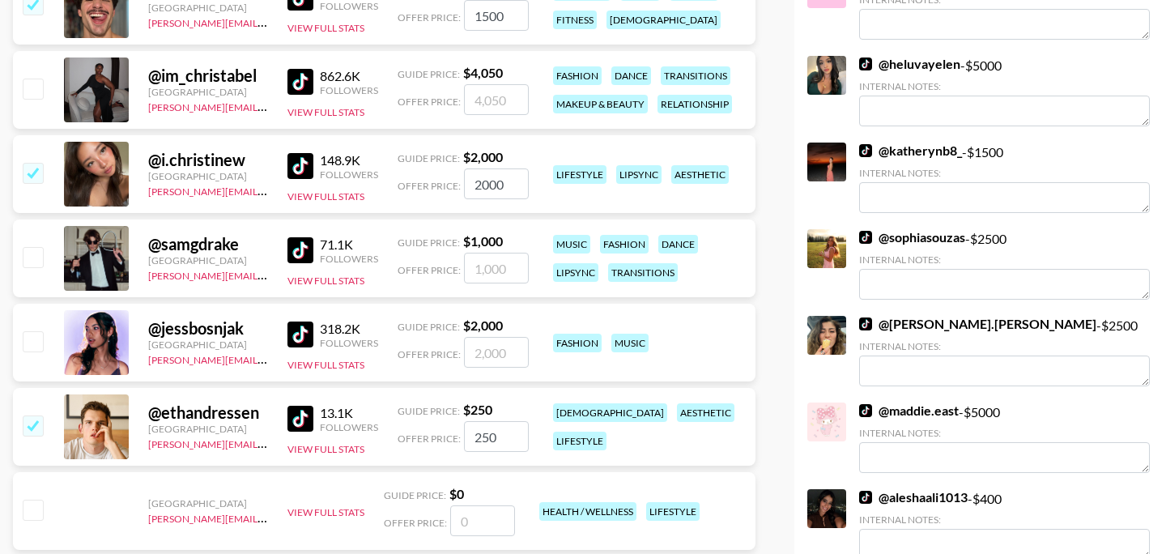
drag, startPoint x: 503, startPoint y: 440, endPoint x: 427, endPoint y: 440, distance: 76.9
click at [427, 440] on div "Offer Price: 250" at bounding box center [462, 436] width 131 height 31
type input "500"
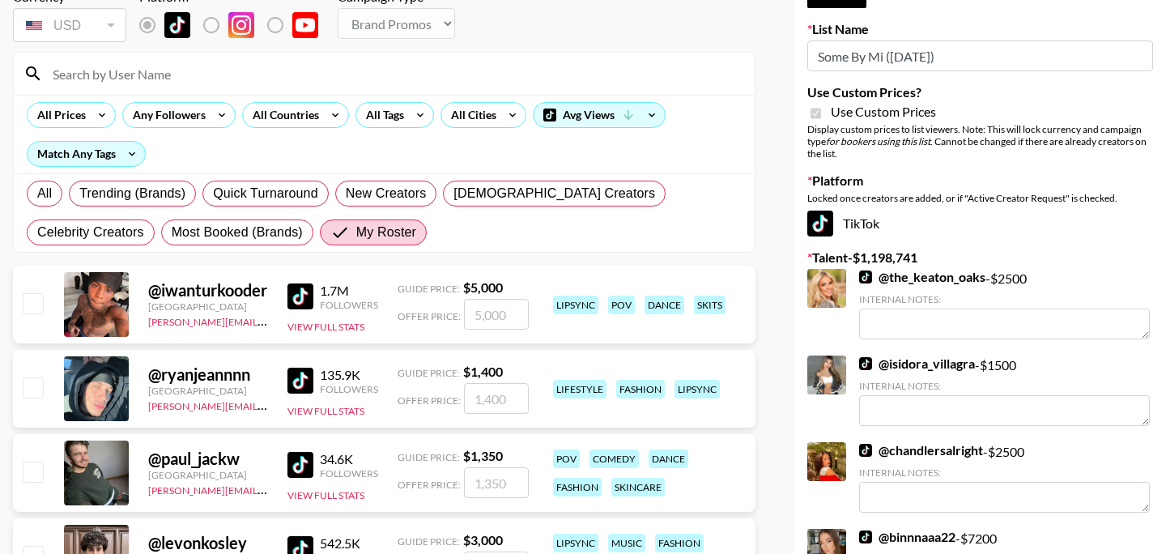
scroll to position [0, 0]
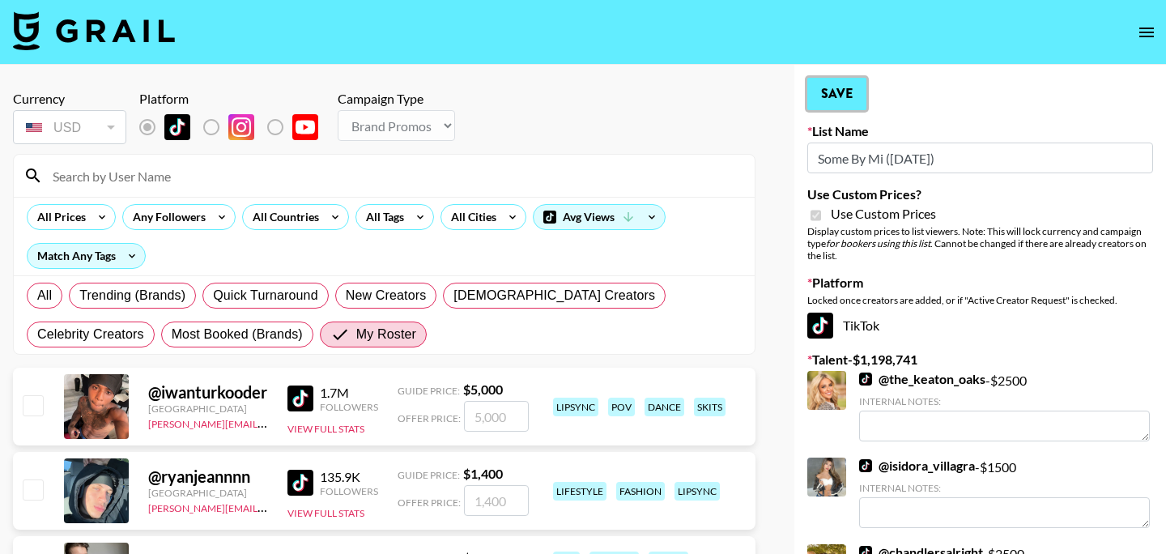
click at [847, 98] on button "Save" at bounding box center [836, 94] width 59 height 32
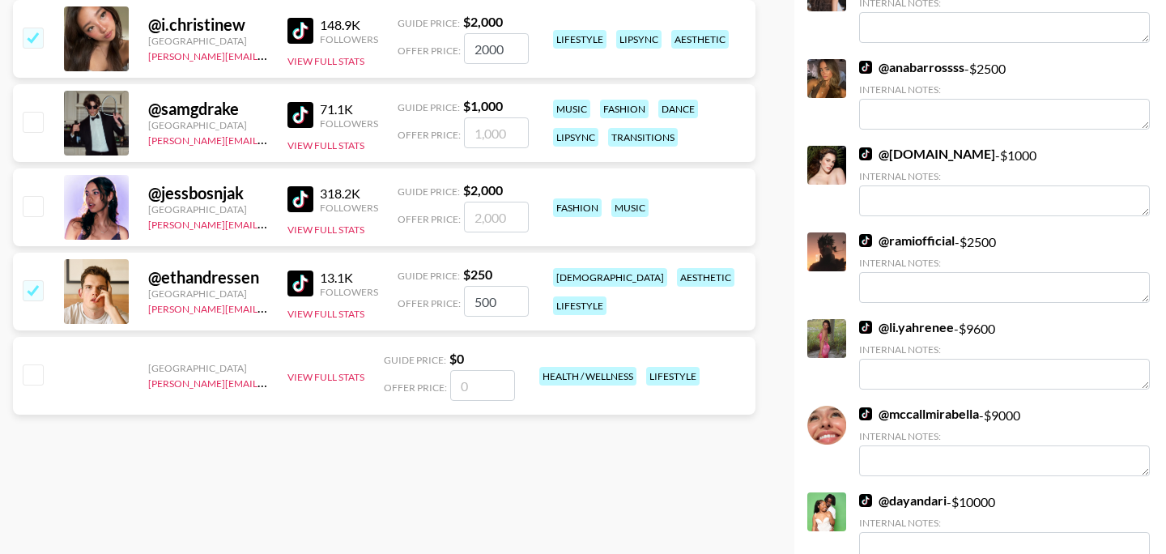
scroll to position [8035, 0]
